Goal: Transaction & Acquisition: Download file/media

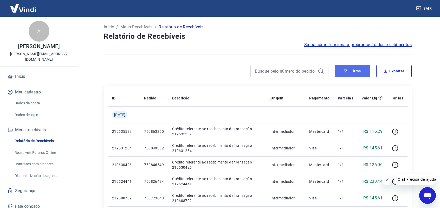
click at [351, 71] on button "Filtros" at bounding box center [352, 71] width 35 height 12
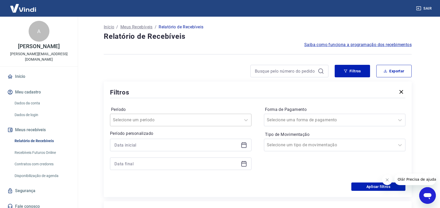
click at [190, 124] on div "Selecione um período" at bounding box center [175, 119] width 131 height 9
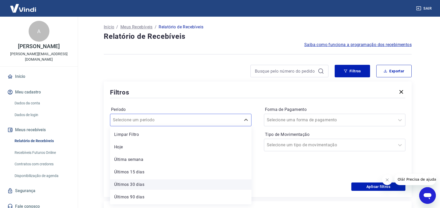
click at [128, 189] on div "Últimos 30 dias" at bounding box center [181, 184] width 142 height 10
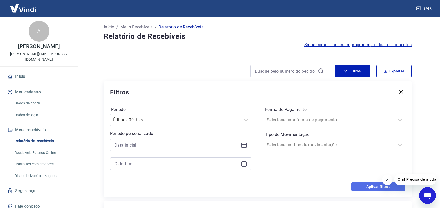
click at [376, 187] on button "Aplicar filtros" at bounding box center [379, 186] width 54 height 8
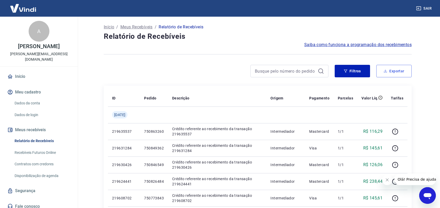
click at [401, 73] on button "Exportar" at bounding box center [393, 71] width 35 height 12
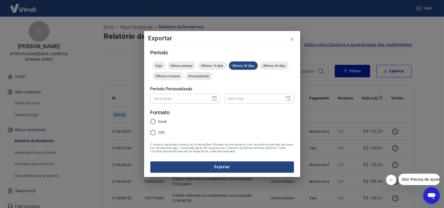
click at [156, 124] on input "Excel" at bounding box center [153, 121] width 11 height 11
radio input "true"
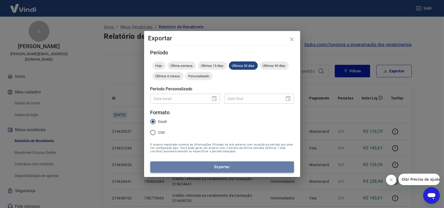
click at [224, 165] on button "Exportar" at bounding box center [222, 166] width 144 height 11
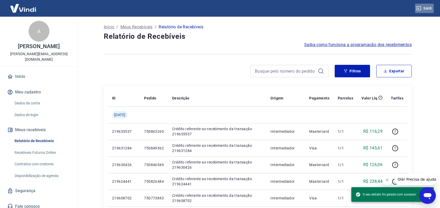
click at [424, 8] on button "Sair" at bounding box center [424, 9] width 19 height 10
